Goal: Find specific page/section: Find specific page/section

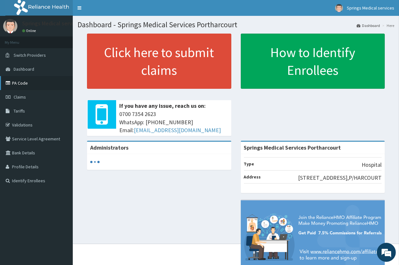
click at [27, 78] on link "PA Code" at bounding box center [36, 83] width 73 height 14
click at [15, 83] on link "PA Code" at bounding box center [36, 83] width 73 height 14
click at [19, 84] on link "PA Code" at bounding box center [36, 83] width 73 height 14
